Goal: Task Accomplishment & Management: Use online tool/utility

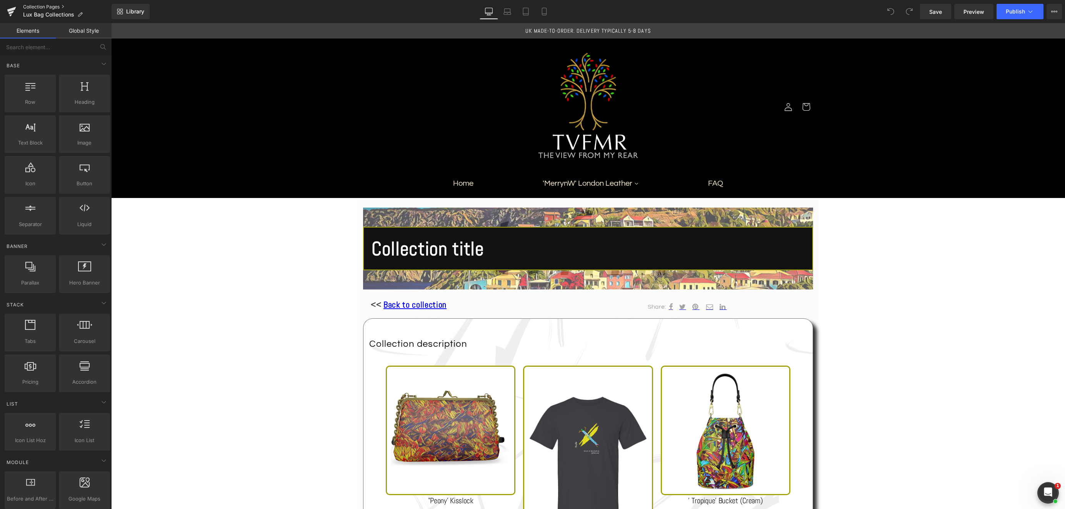
click at [45, 7] on link "Collection Pages" at bounding box center [67, 7] width 88 height 6
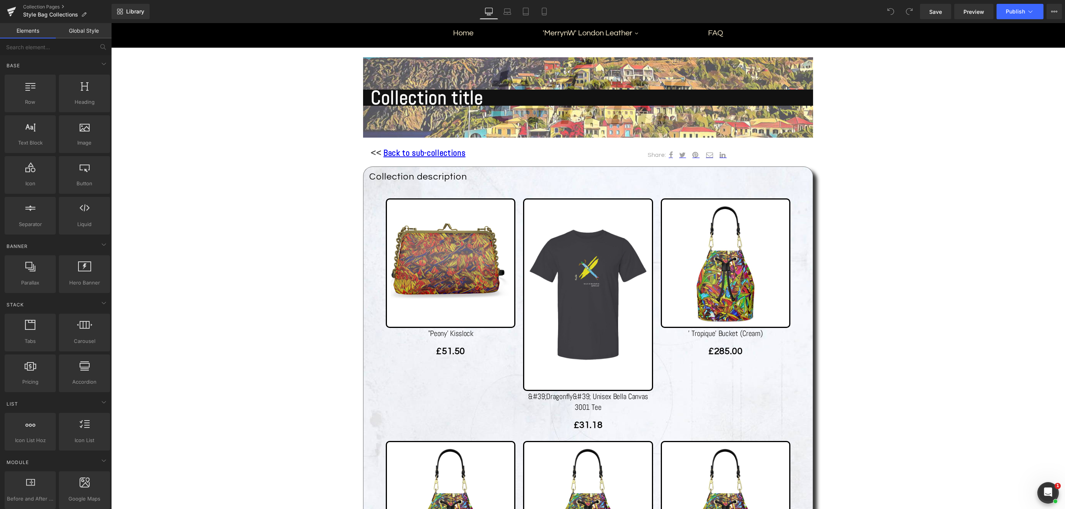
scroll to position [152, 0]
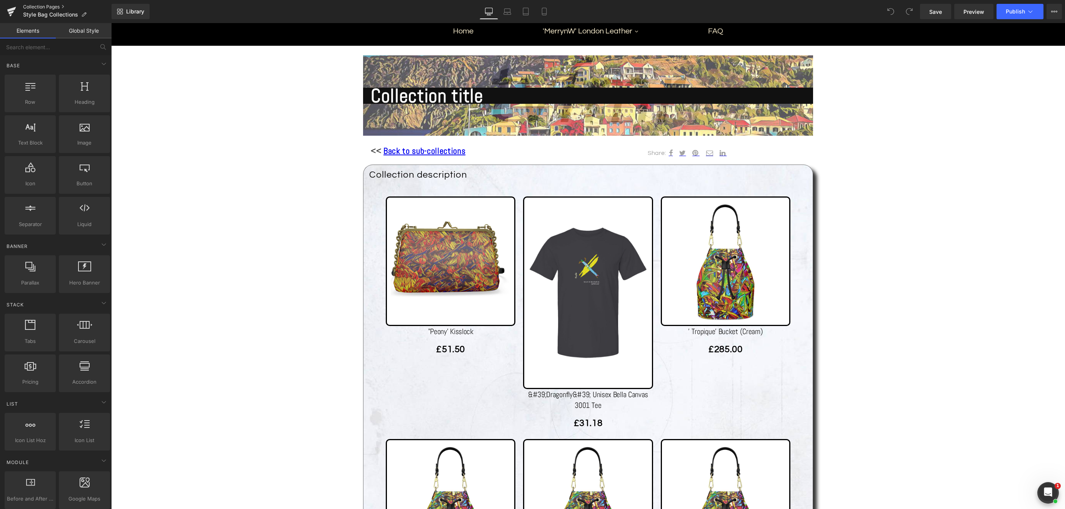
click at [50, 7] on link "Collection Pages" at bounding box center [67, 7] width 88 height 6
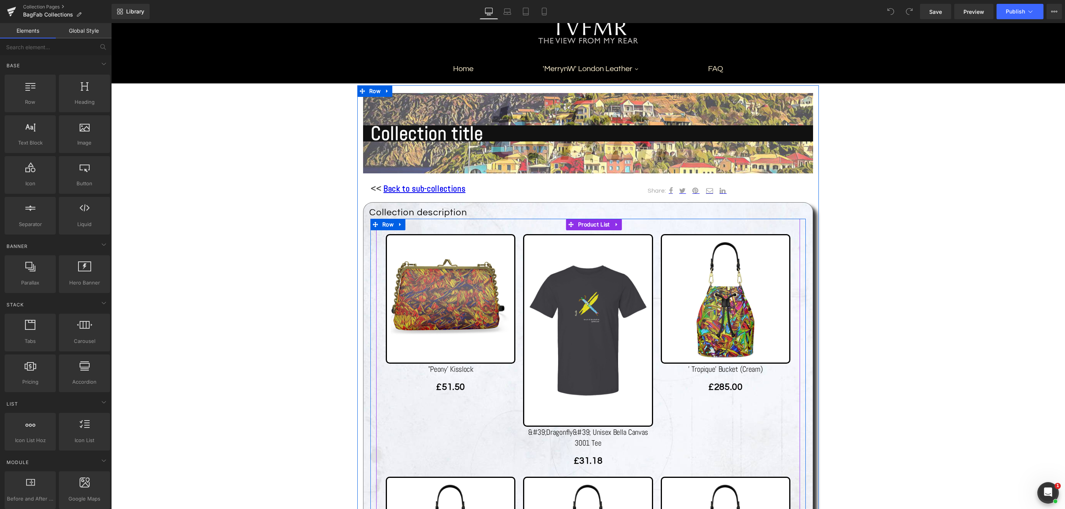
scroll to position [116, 0]
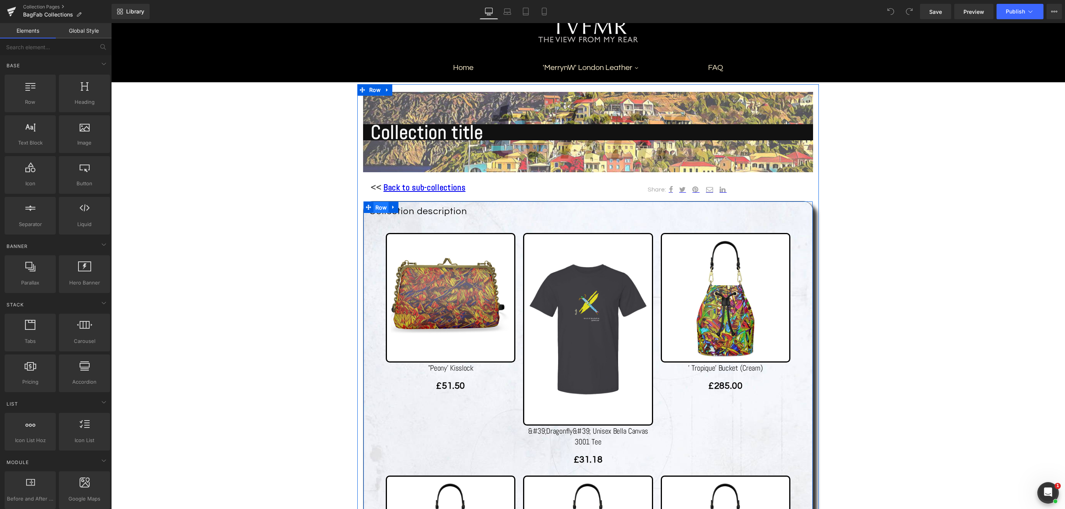
click at [383, 204] on span "Row" at bounding box center [380, 208] width 15 height 12
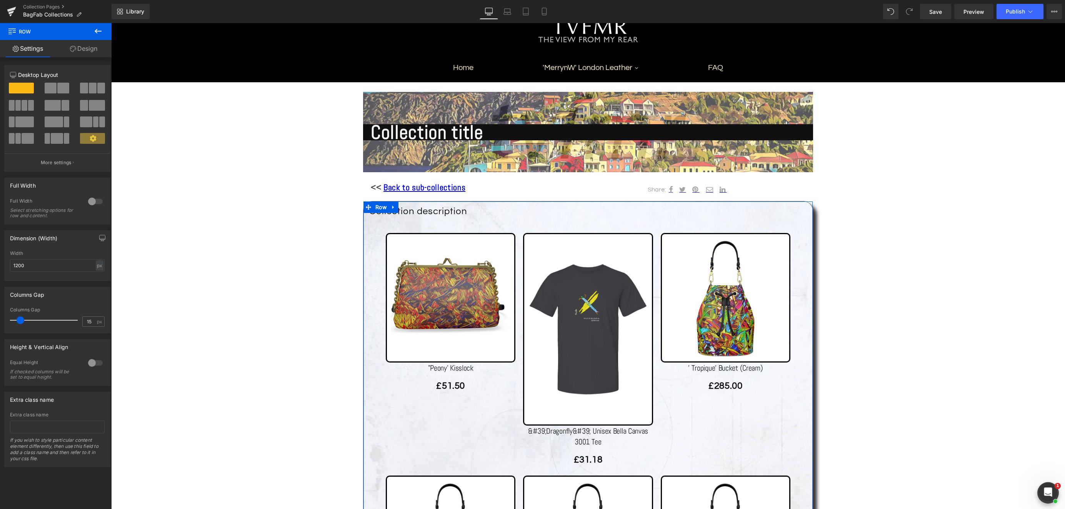
click at [89, 48] on link "Design" at bounding box center [84, 48] width 56 height 17
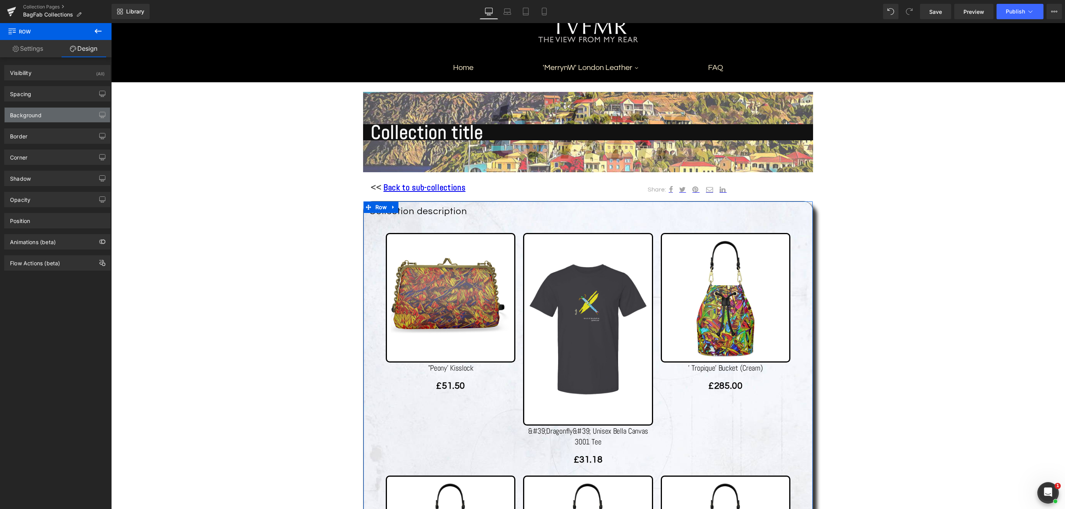
click at [77, 118] on div "Background" at bounding box center [57, 115] width 105 height 15
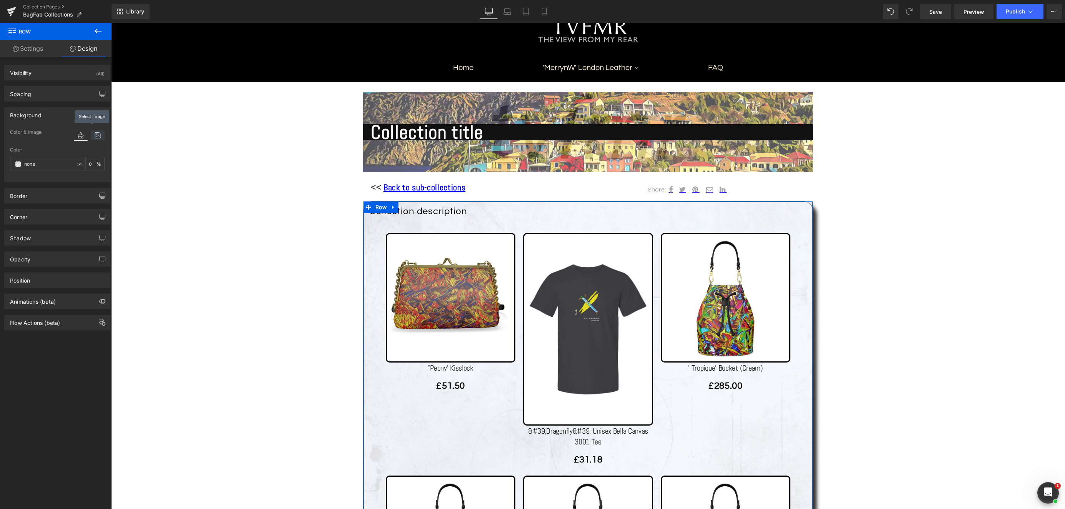
click at [95, 134] on icon at bounding box center [98, 135] width 14 height 10
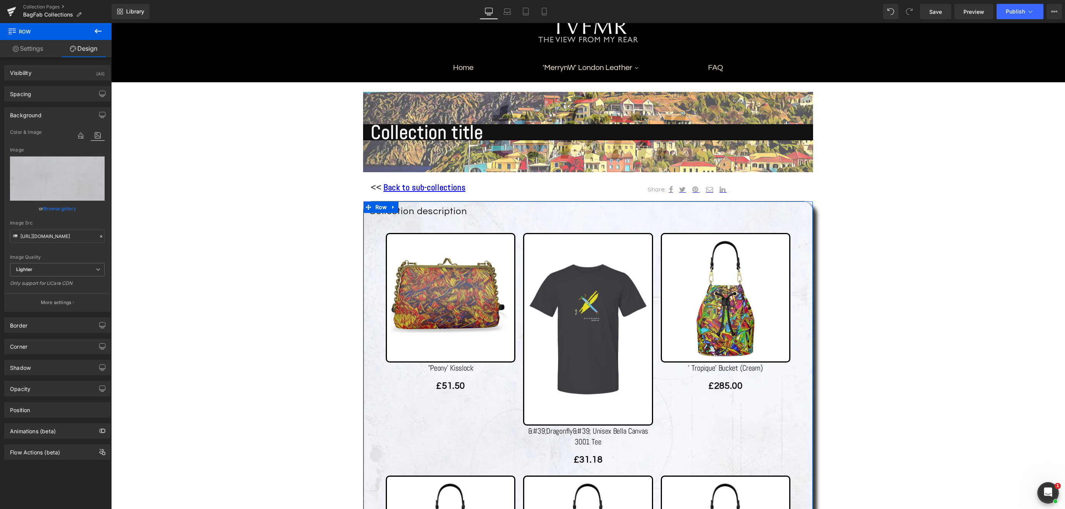
click at [70, 206] on link "Browse gallery" at bounding box center [59, 208] width 33 height 13
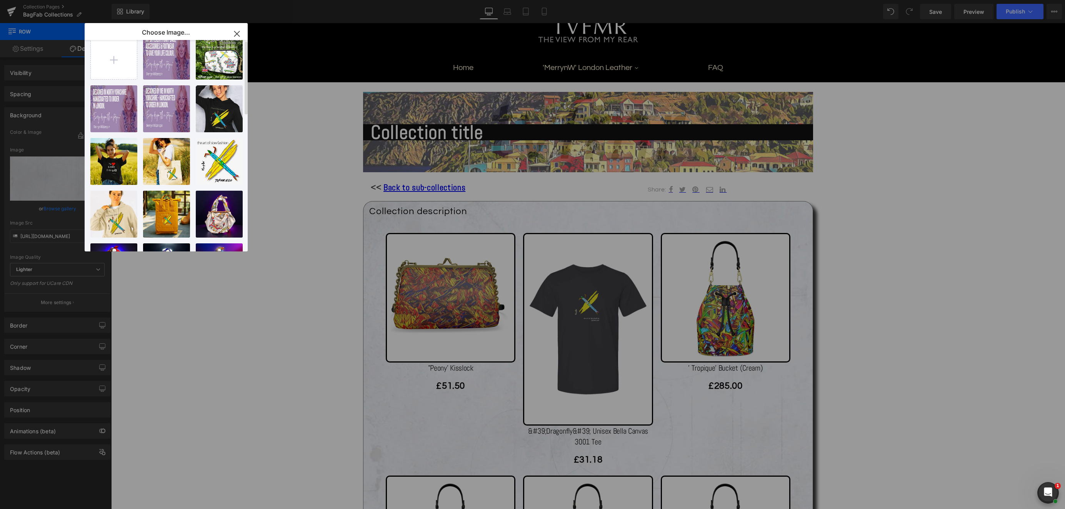
scroll to position [0, 0]
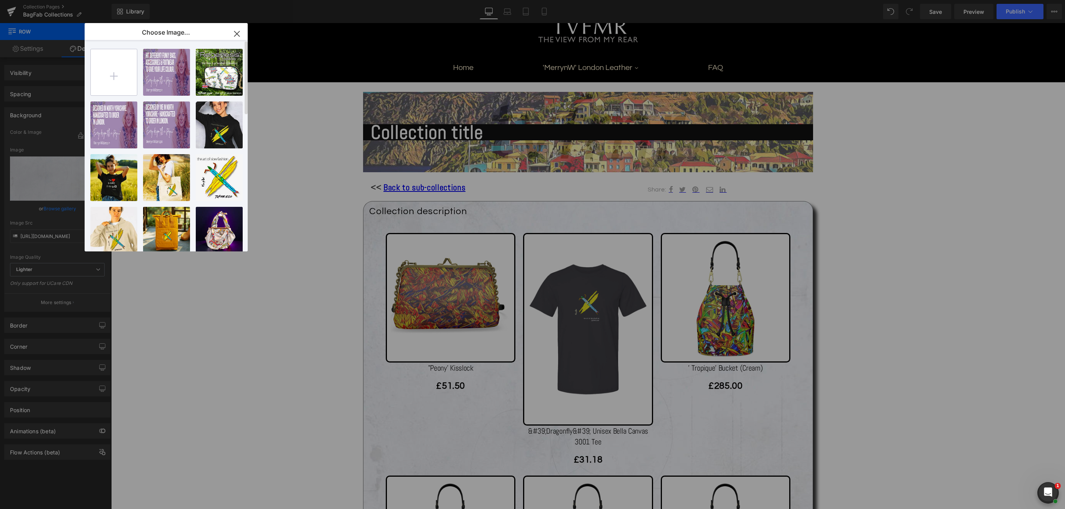
click at [114, 74] on input "file" at bounding box center [114, 72] width 46 height 46
type input "C:\fakepath\IMG_3669.jpeg"
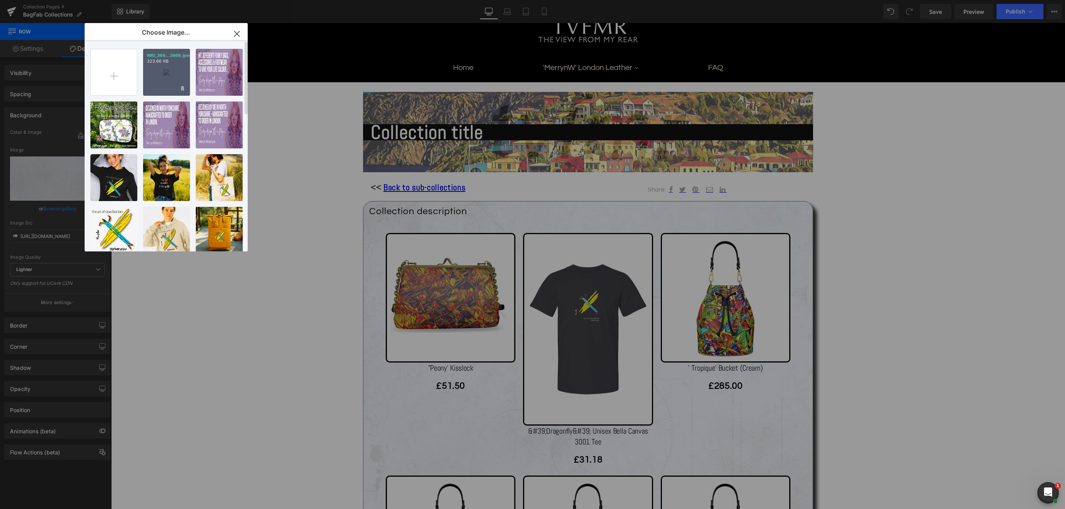
click at [176, 74] on div "IMG_366...3669.jpeg 323.66 KB" at bounding box center [166, 72] width 47 height 47
type input "https://ucarecdn.com/73669c33-3bdc-499e-9973-8c100492c756/-/format/auto/-/previ…"
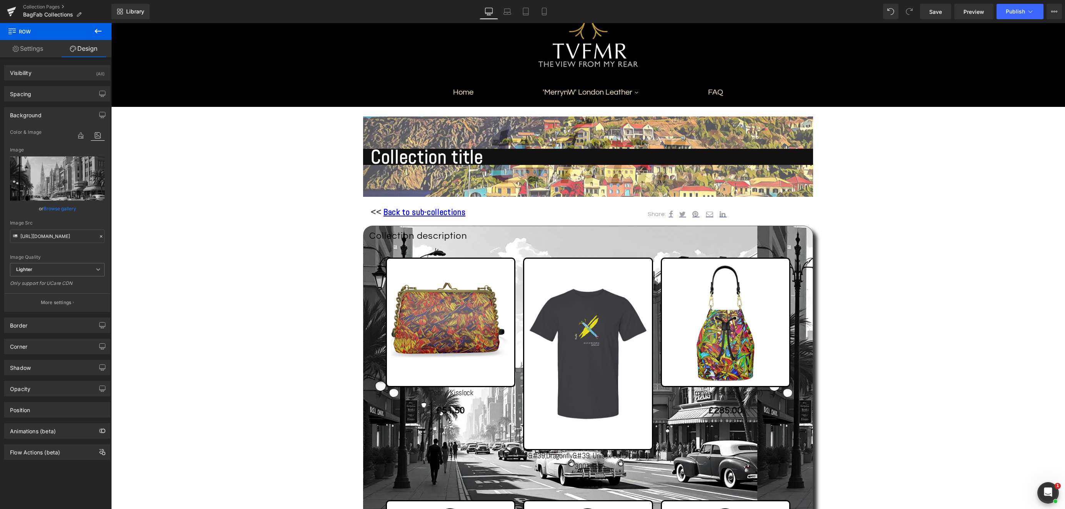
scroll to position [55, 0]
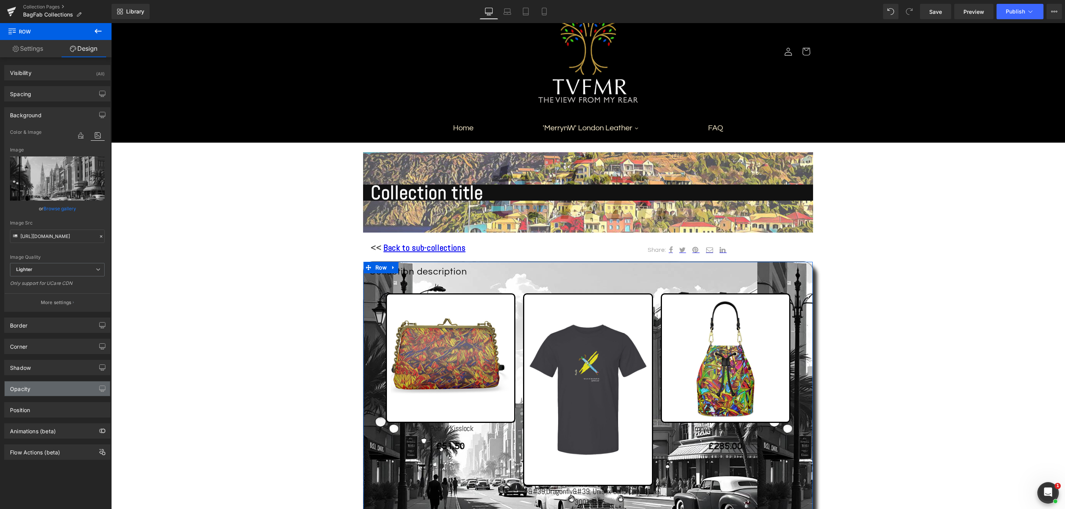
click at [62, 385] on div "Opacity" at bounding box center [57, 388] width 105 height 15
drag, startPoint x: 186, startPoint y: 431, endPoint x: 315, endPoint y: 382, distance: 137.4
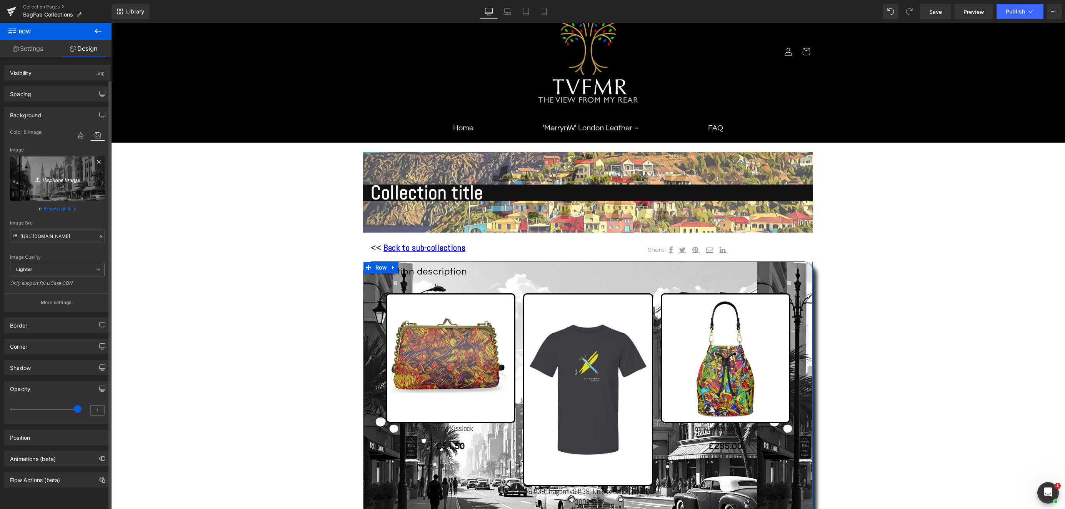
scroll to position [0, 0]
click at [78, 136] on icon at bounding box center [81, 135] width 14 height 10
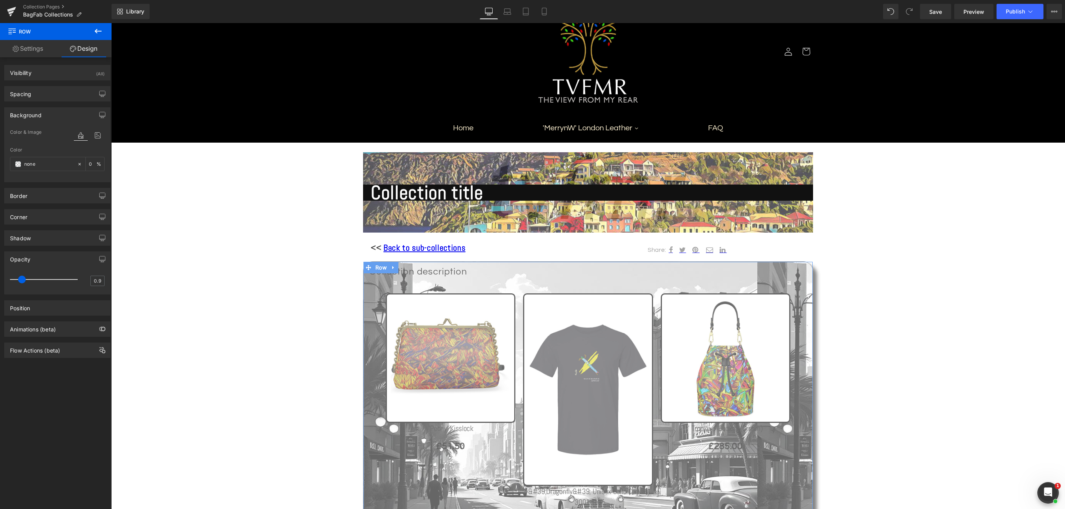
type input "1"
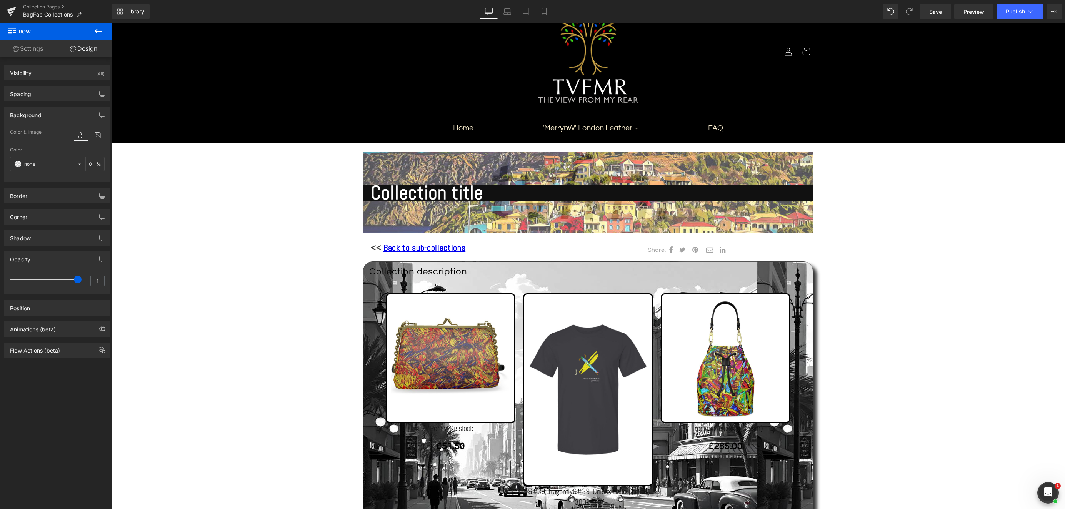
drag, startPoint x: 186, startPoint y: 303, endPoint x: 115, endPoint y: 279, distance: 75.3
click at [95, 165] on div "0 %" at bounding box center [95, 163] width 18 height 13
click at [85, 76] on div "Visibility (All)" at bounding box center [57, 72] width 105 height 15
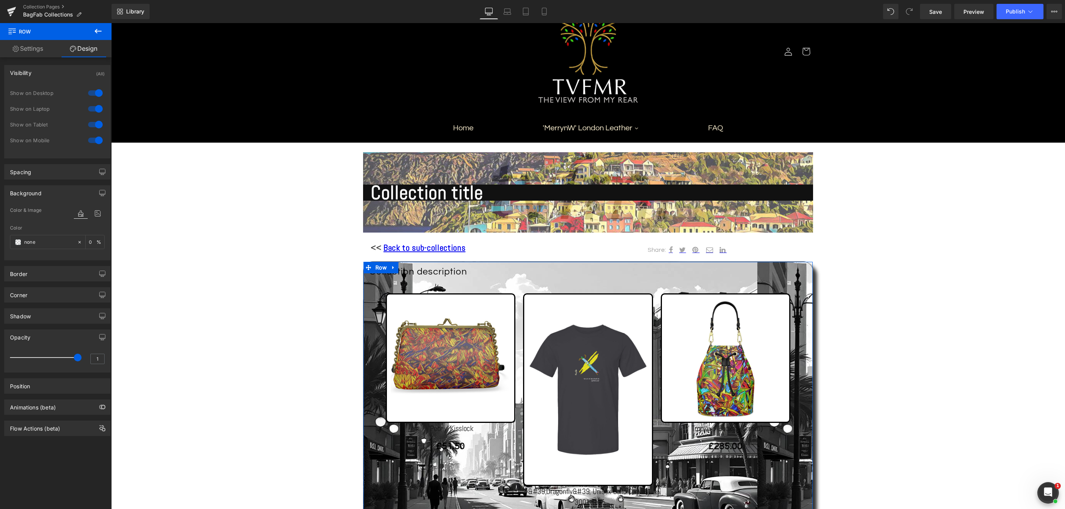
click at [85, 77] on div "Visibility (All)" at bounding box center [57, 72] width 105 height 15
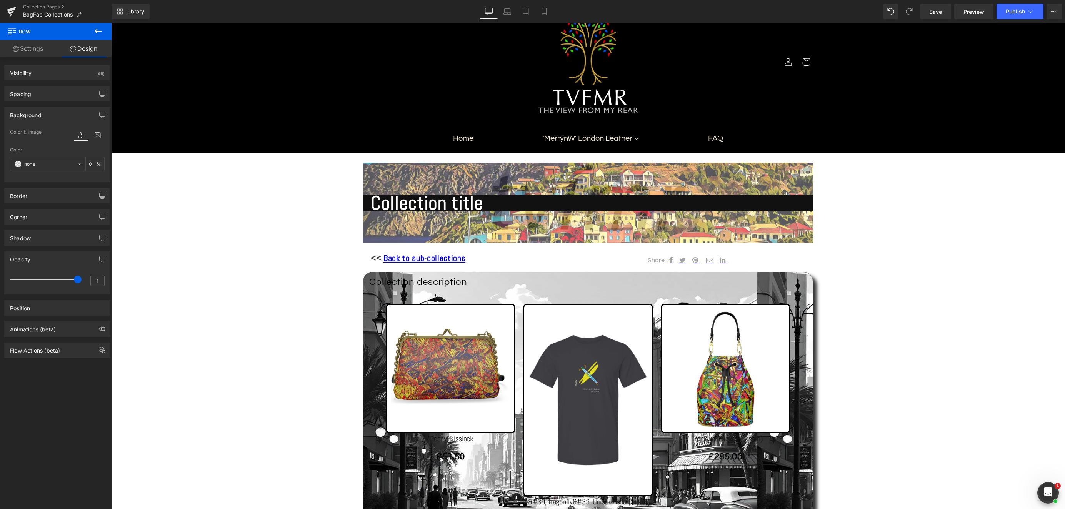
scroll to position [19, 0]
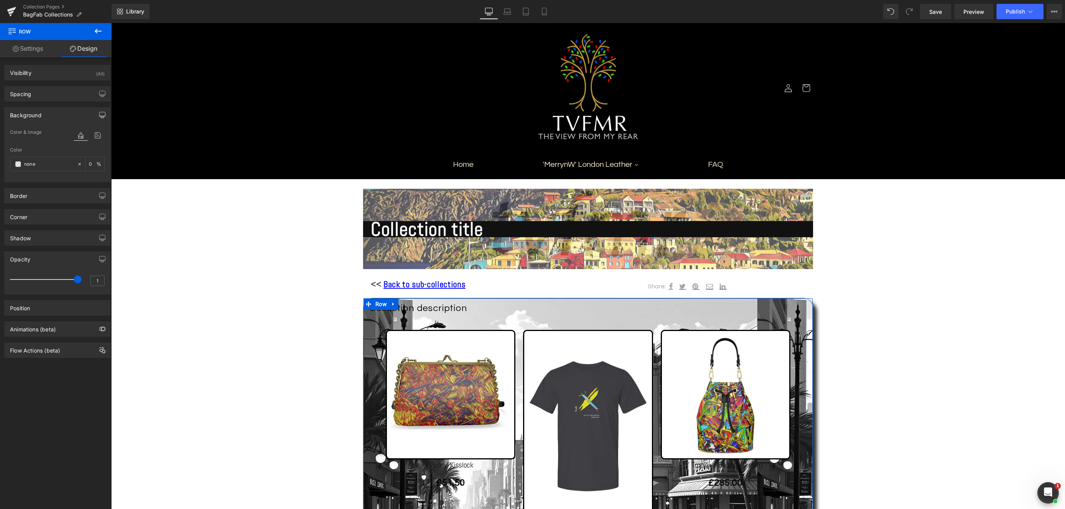
click at [100, 115] on icon "button" at bounding box center [102, 115] width 6 height 6
click at [93, 134] on icon at bounding box center [98, 135] width 14 height 10
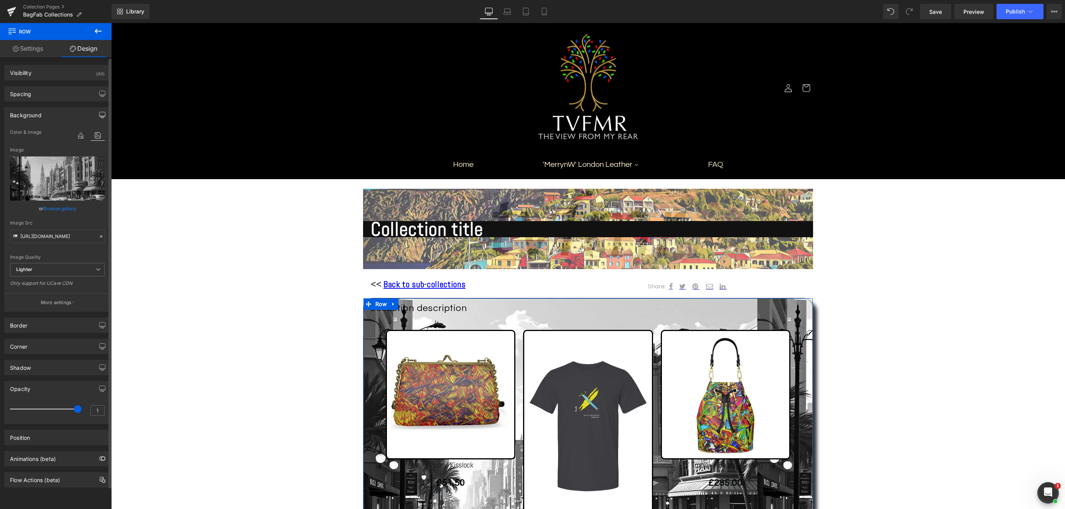
scroll to position [0, 0]
click at [56, 301] on p "More settings" at bounding box center [56, 302] width 31 height 7
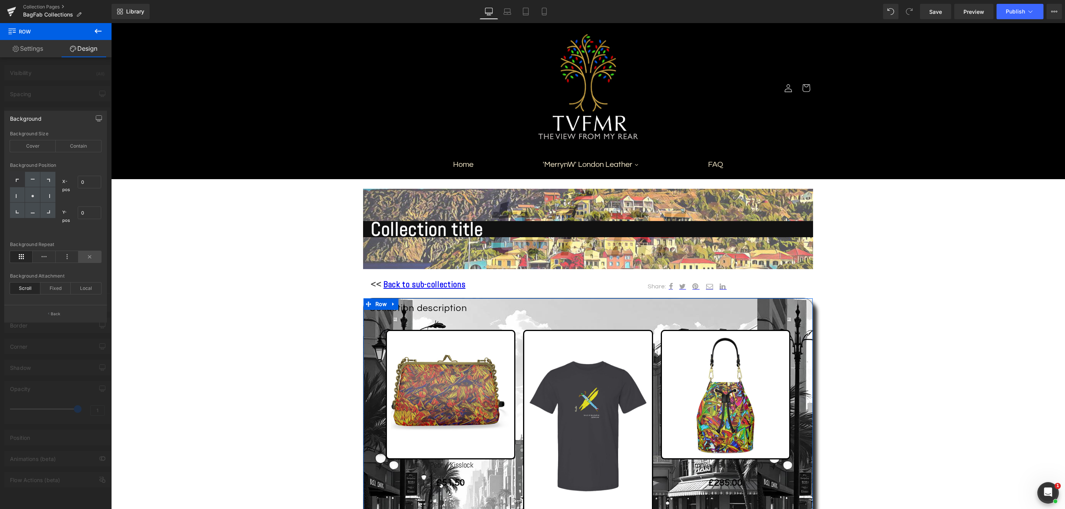
click at [91, 258] on icon at bounding box center [89, 257] width 23 height 12
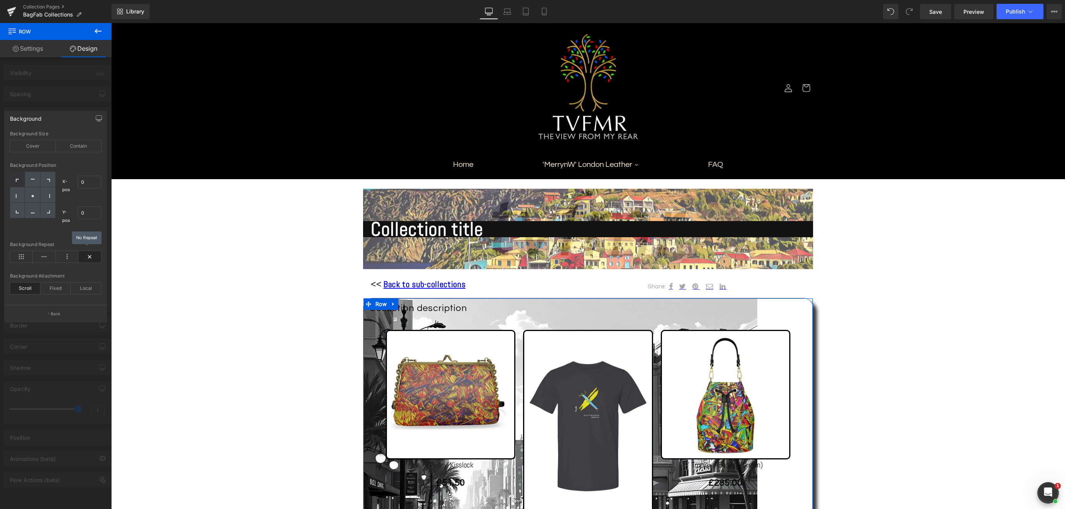
scroll to position [0, 0]
click at [65, 256] on icon at bounding box center [67, 257] width 23 height 12
drag, startPoint x: 64, startPoint y: 256, endPoint x: 47, endPoint y: 256, distance: 17.3
click at [64, 256] on icon at bounding box center [67, 257] width 23 height 12
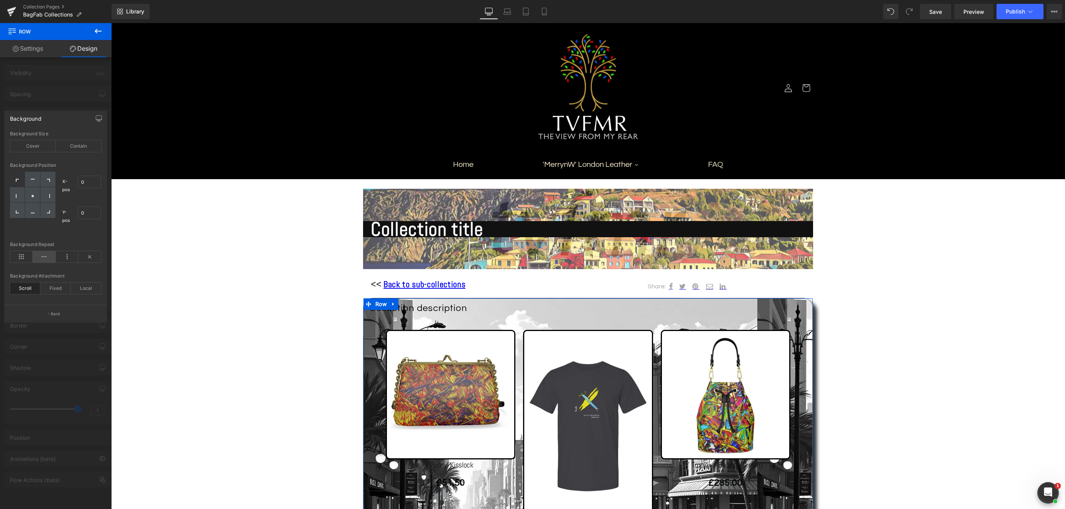
click at [44, 256] on icon at bounding box center [44, 257] width 23 height 12
click at [27, 255] on icon at bounding box center [21, 257] width 23 height 12
click at [21, 255] on icon at bounding box center [21, 257] width 23 height 12
click at [87, 259] on icon at bounding box center [89, 257] width 23 height 12
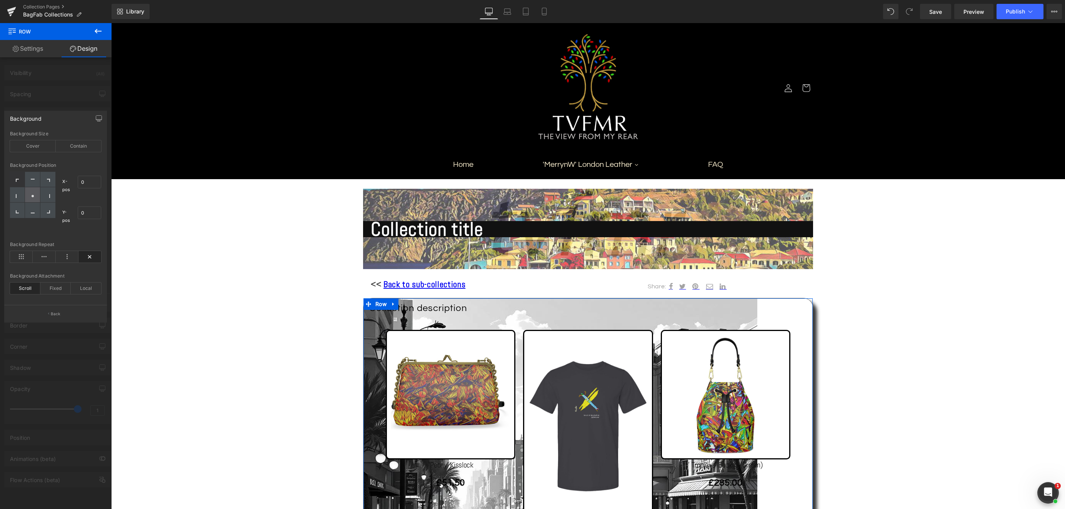
click at [37, 201] on div at bounding box center [32, 194] width 15 height 15
type input "50"
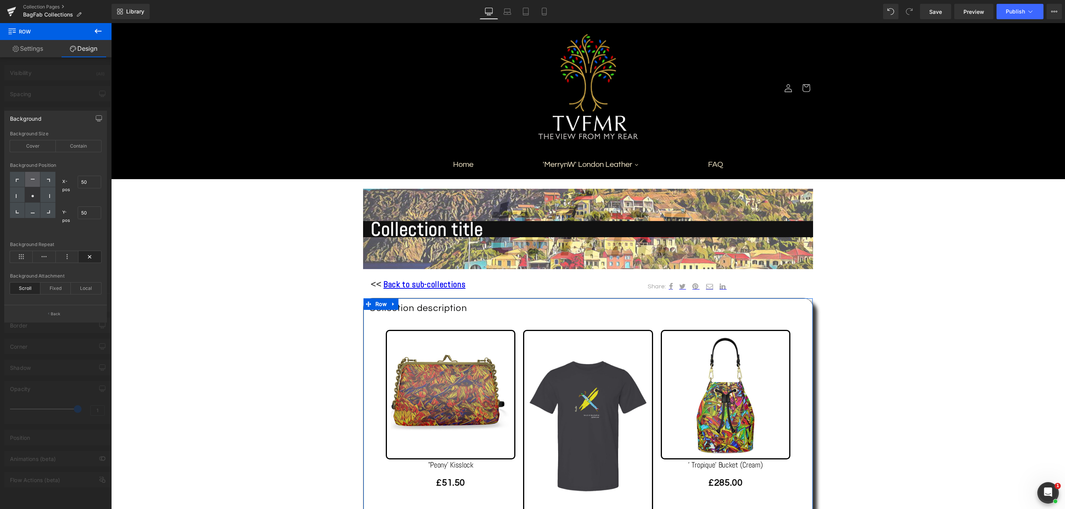
click at [35, 179] on div at bounding box center [32, 179] width 15 height 15
type input "50"
type input "0"
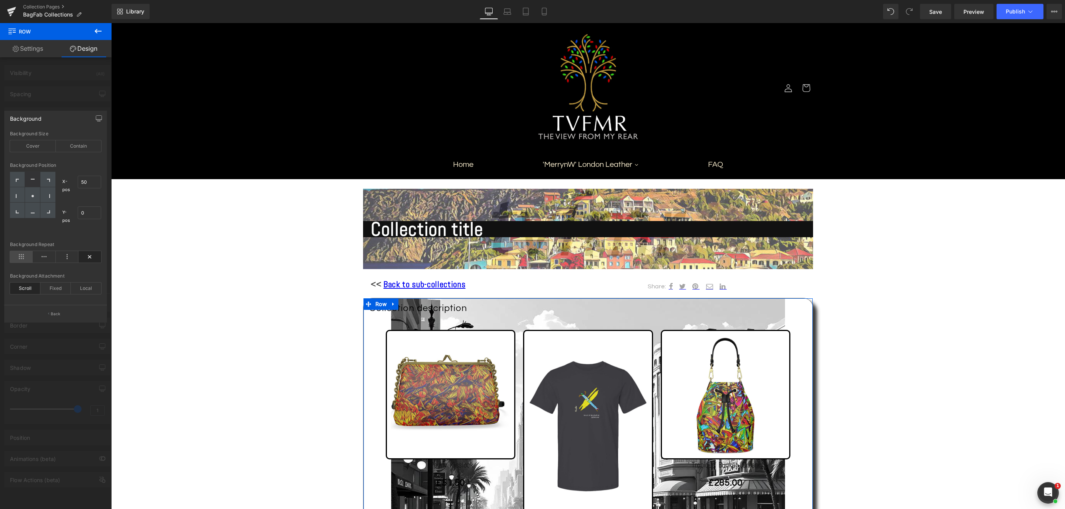
click at [26, 257] on icon at bounding box center [21, 257] width 23 height 12
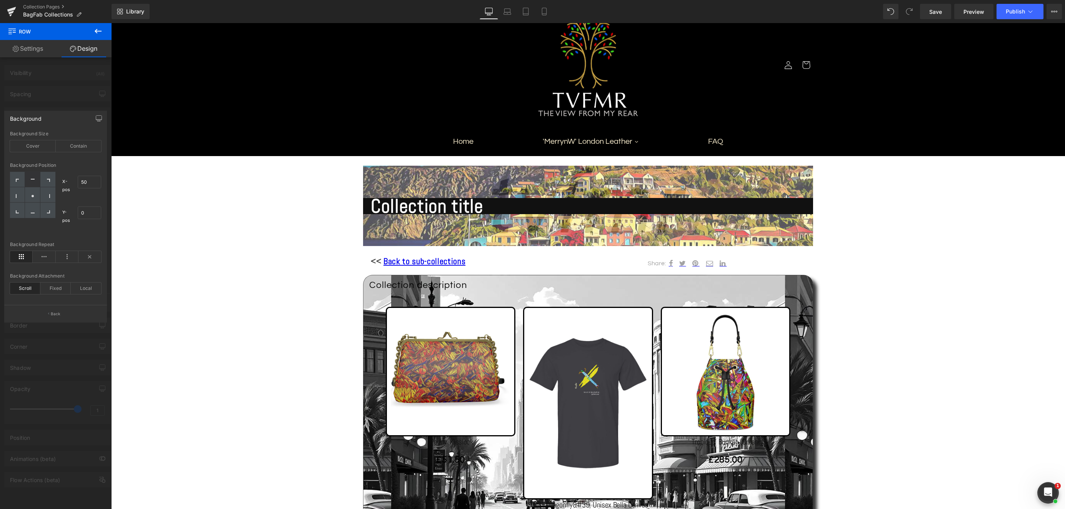
scroll to position [23, 0]
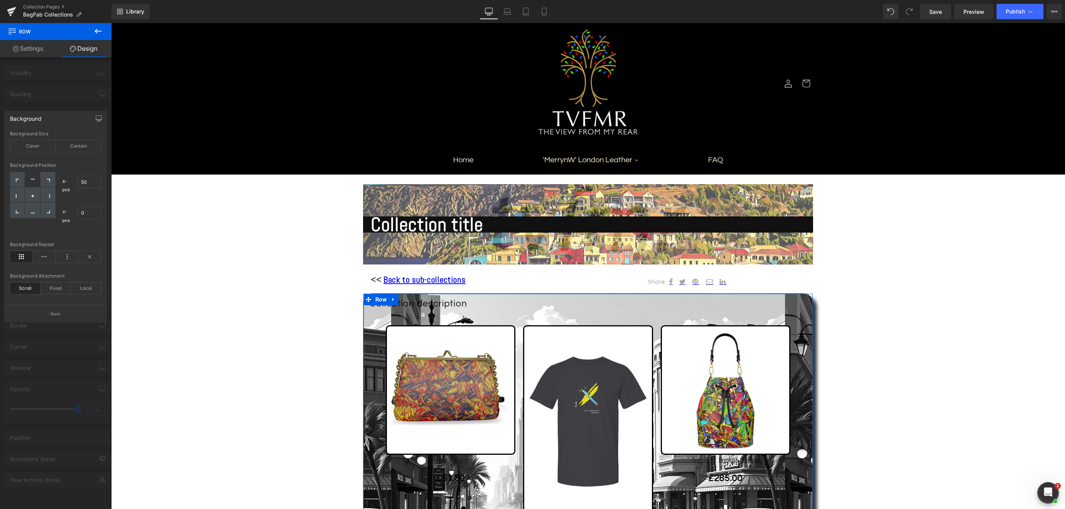
click at [24, 48] on link "Settings" at bounding box center [28, 48] width 56 height 17
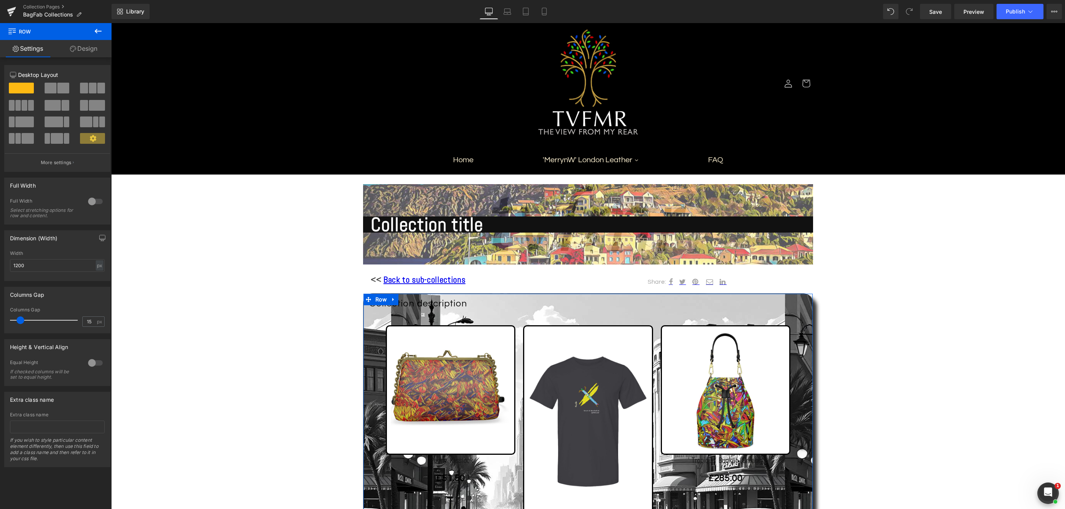
click at [87, 48] on link "Design" at bounding box center [84, 48] width 56 height 17
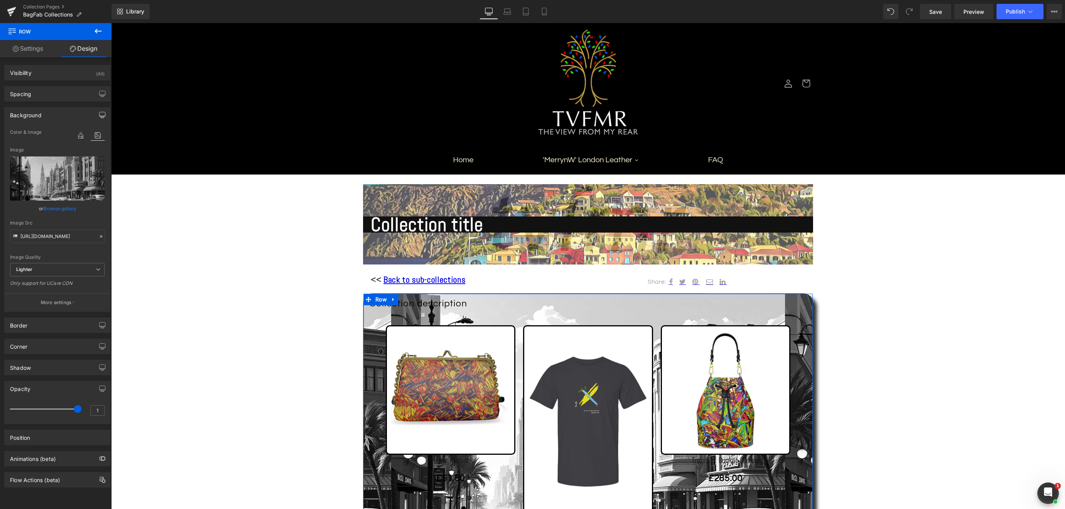
scroll to position [1, 0]
click at [93, 134] on icon at bounding box center [98, 135] width 14 height 10
click at [62, 205] on link "Browse gallery" at bounding box center [59, 208] width 33 height 13
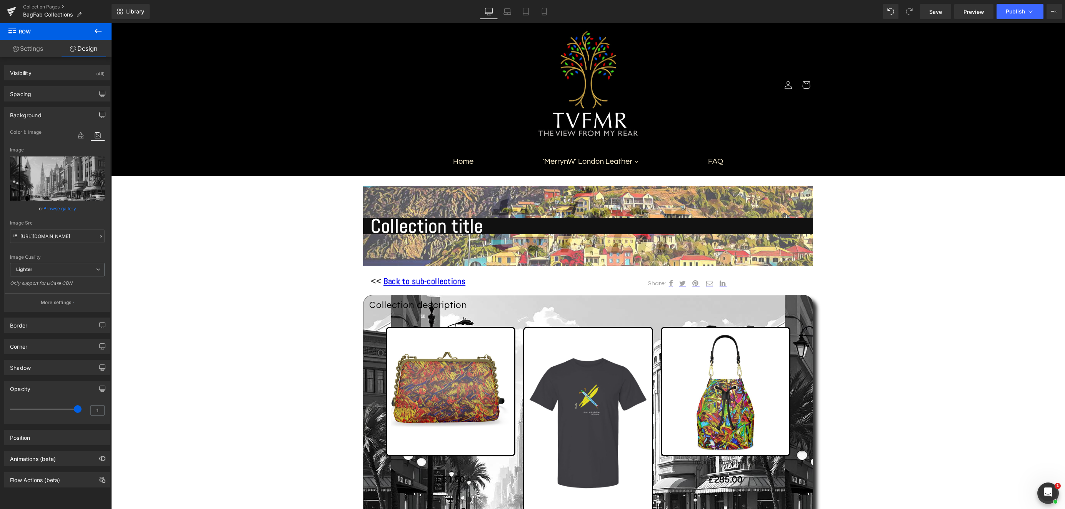
scroll to position [0, 0]
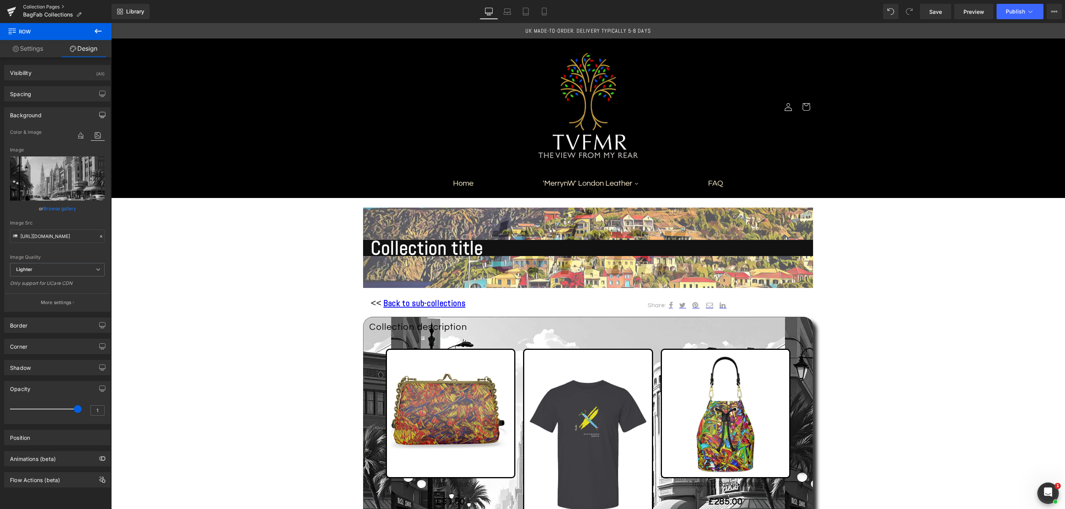
click at [33, 5] on link "Collection Pages" at bounding box center [67, 7] width 88 height 6
